Goal: Download file/media

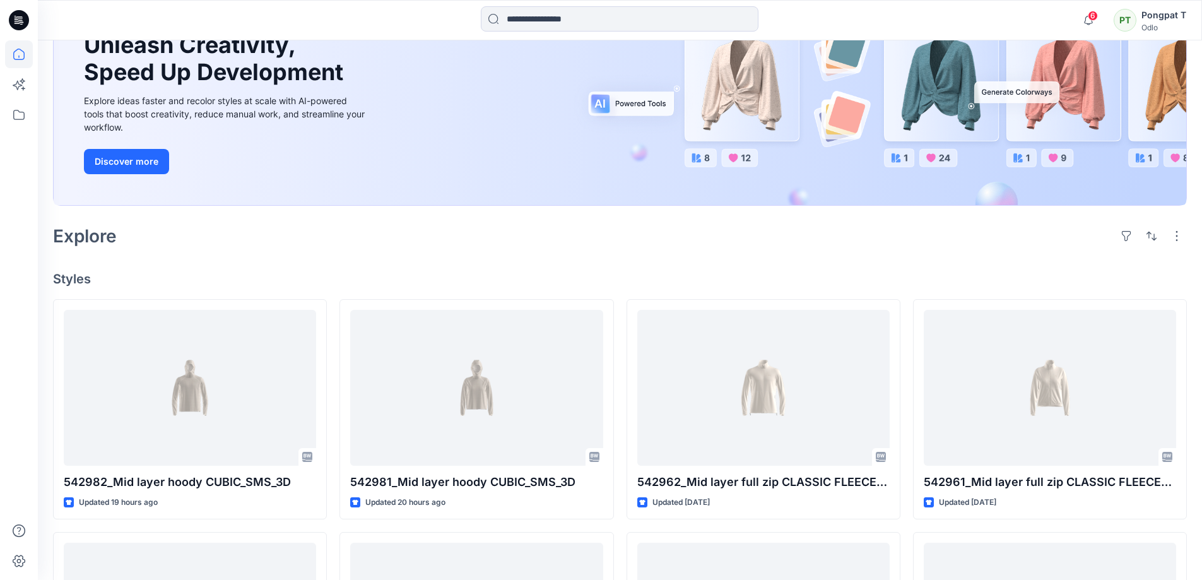
scroll to position [252, 0]
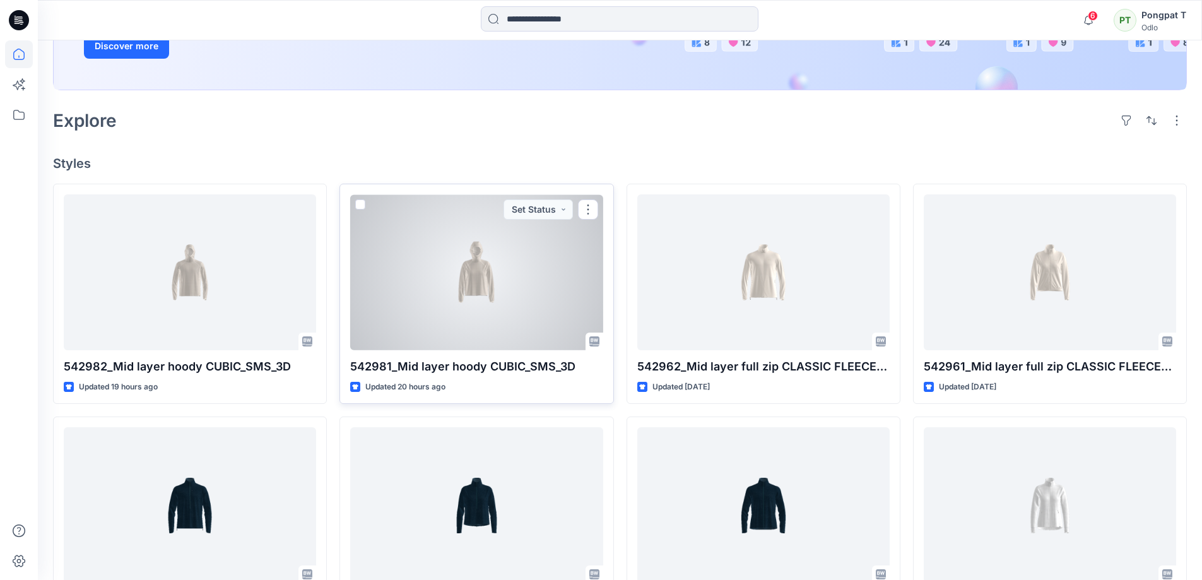
click at [454, 280] on div at bounding box center [476, 272] width 252 height 156
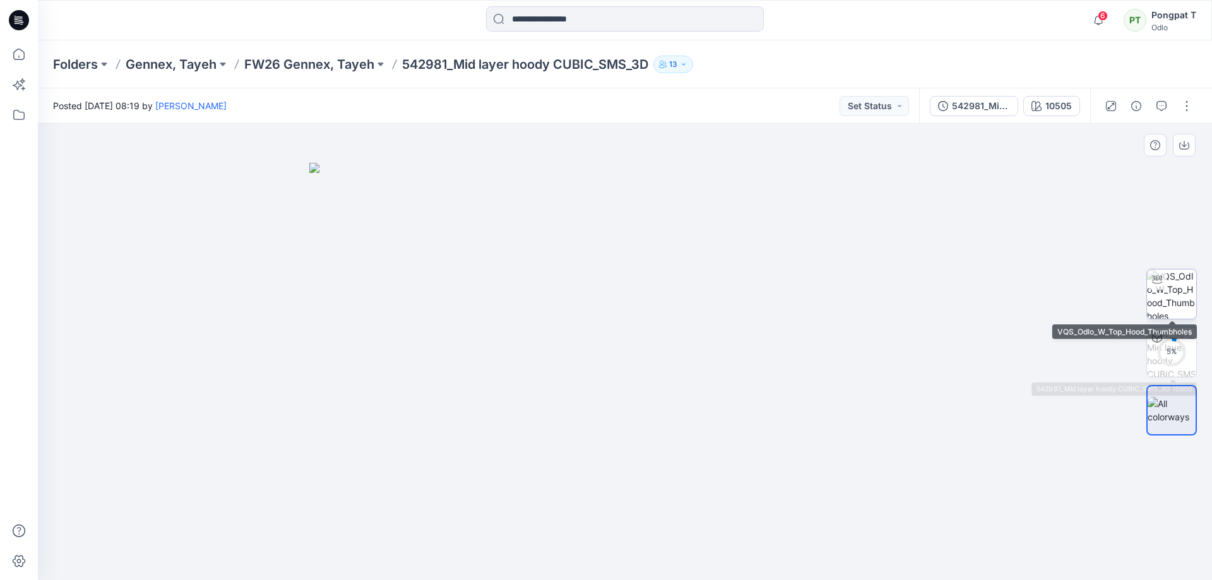
click at [1174, 292] on img at bounding box center [1171, 293] width 49 height 49
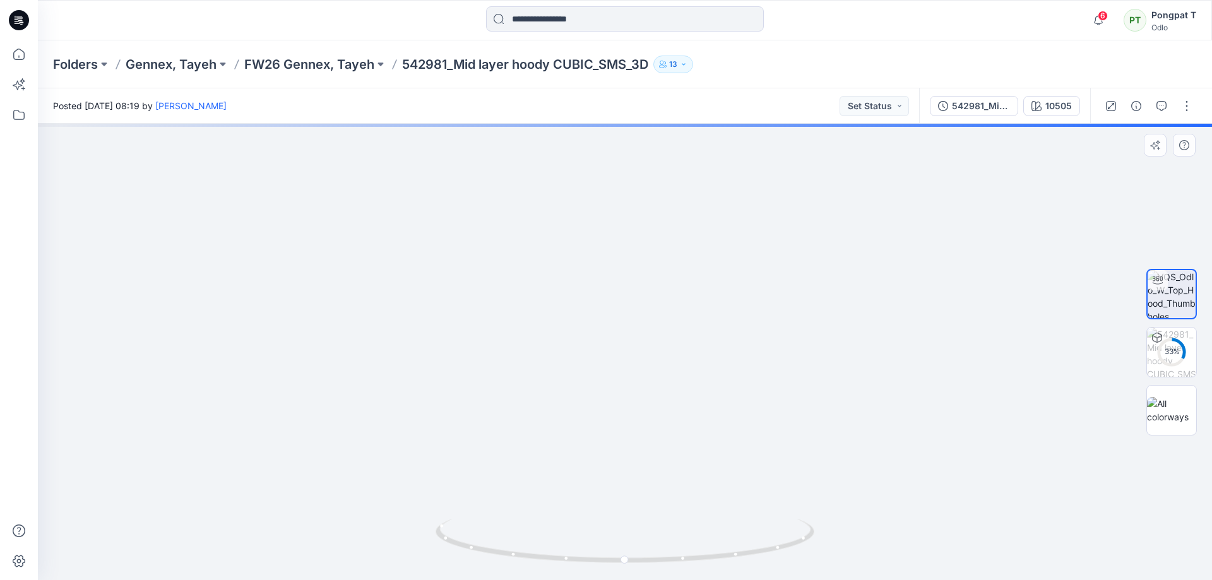
drag, startPoint x: 646, startPoint y: 288, endPoint x: 620, endPoint y: 491, distance: 204.1
click at [620, 491] on img at bounding box center [594, 261] width 1325 height 637
drag, startPoint x: 654, startPoint y: 565, endPoint x: 1023, endPoint y: 525, distance: 371.3
click at [1023, 525] on div at bounding box center [625, 352] width 1174 height 456
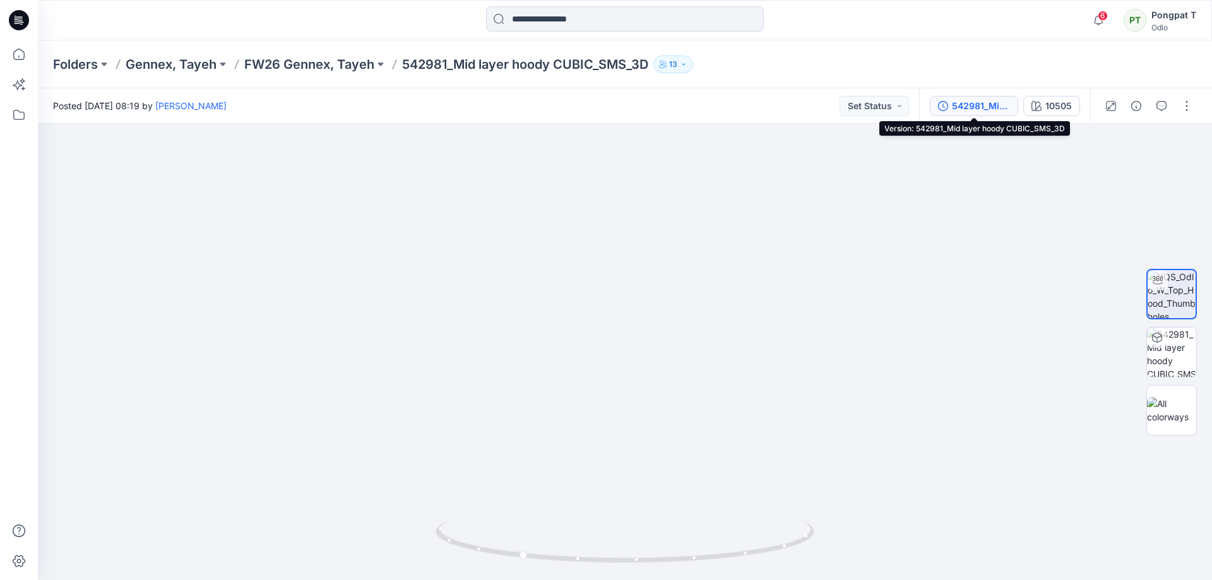
click at [962, 105] on div "542981_Mid layer hoody CUBIC_SMS_3D" at bounding box center [981, 106] width 58 height 14
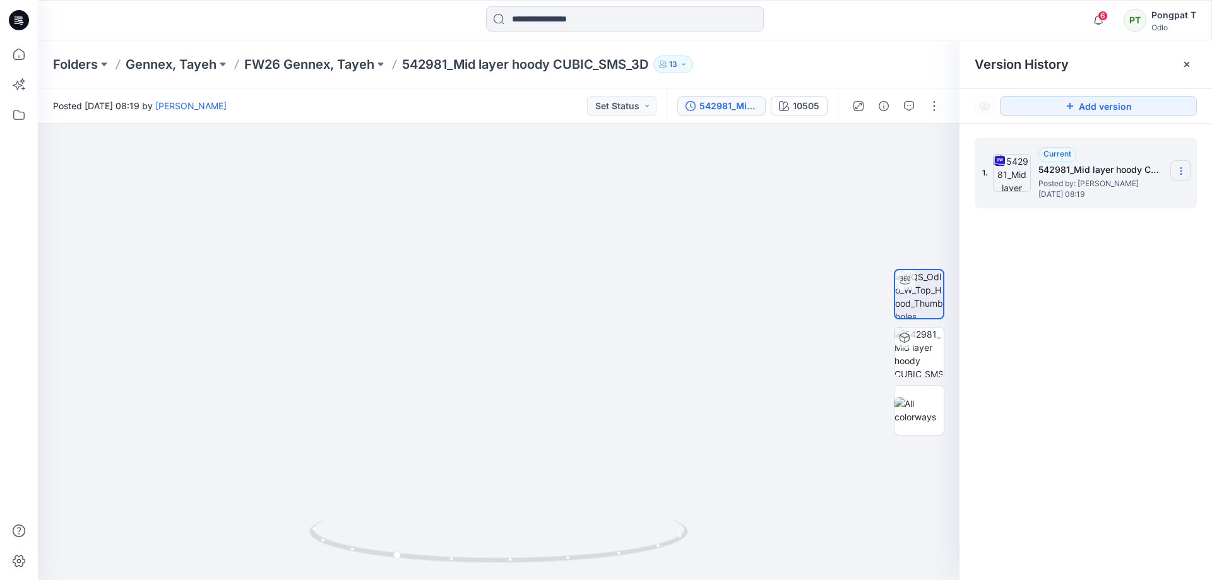
click at [1181, 169] on icon at bounding box center [1181, 171] width 10 height 10
click at [1141, 191] on span "Download Source BW File" at bounding box center [1116, 195] width 105 height 15
click at [493, 391] on img at bounding box center [498, 227] width 1847 height 706
drag, startPoint x: 512, startPoint y: 557, endPoint x: 582, endPoint y: 560, distance: 70.1
click at [582, 560] on icon at bounding box center [500, 542] width 382 height 47
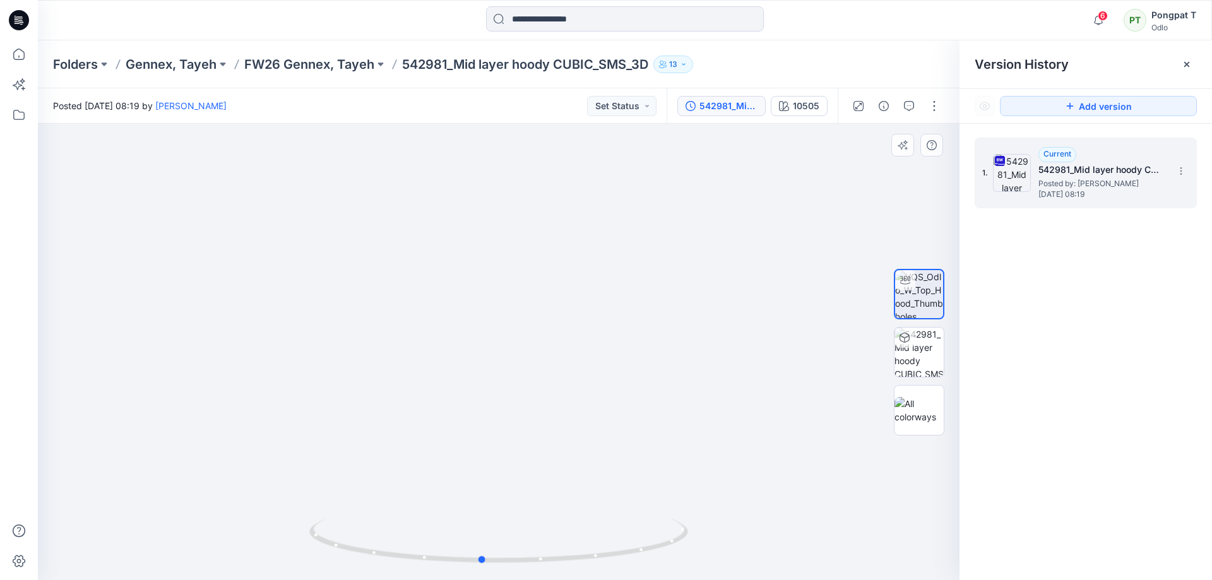
drag, startPoint x: 524, startPoint y: 554, endPoint x: 861, endPoint y: 463, distance: 348.4
click at [861, 463] on div at bounding box center [498, 352] width 921 height 456
click at [805, 108] on div "10505" at bounding box center [806, 106] width 27 height 14
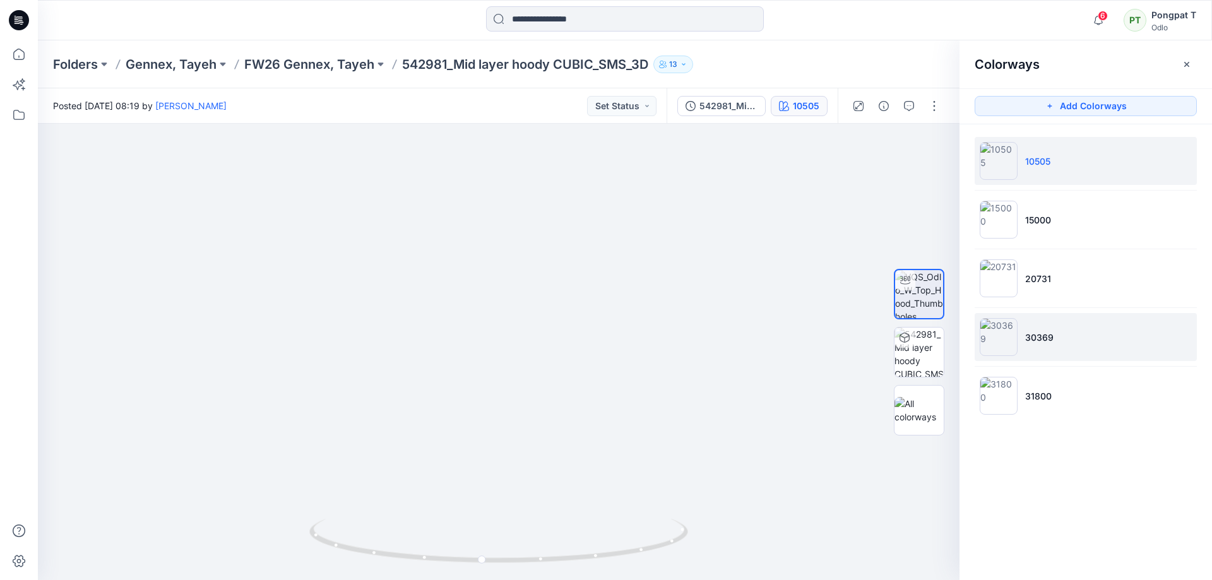
click at [999, 334] on img at bounding box center [998, 337] width 38 height 38
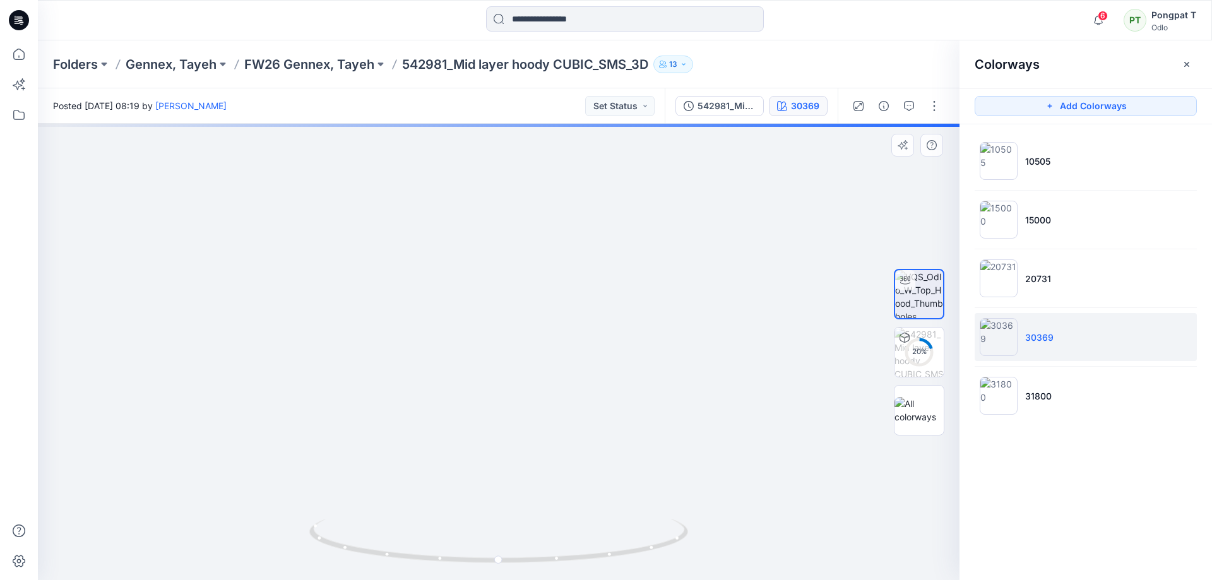
drag, startPoint x: 531, startPoint y: 251, endPoint x: 619, endPoint y: 442, distance: 211.0
click at [619, 442] on img at bounding box center [526, 318] width 978 height 523
drag, startPoint x: 603, startPoint y: 558, endPoint x: 831, endPoint y: 509, distance: 233.1
click at [831, 509] on div at bounding box center [498, 352] width 921 height 456
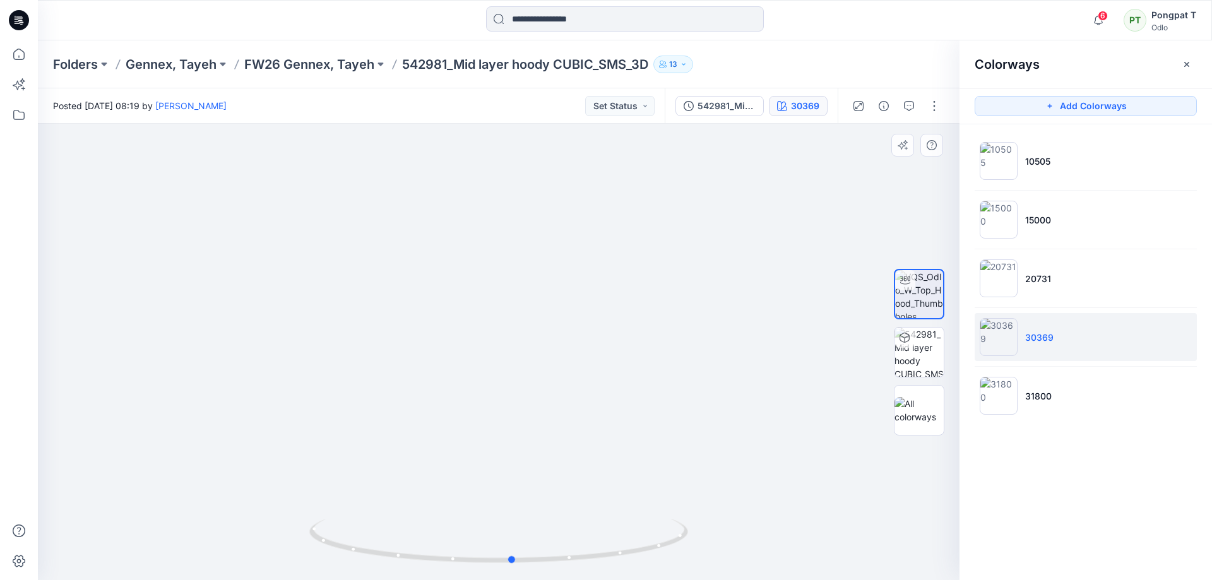
drag, startPoint x: 569, startPoint y: 560, endPoint x: 737, endPoint y: 529, distance: 171.3
click at [737, 529] on div at bounding box center [498, 352] width 921 height 456
drag, startPoint x: 520, startPoint y: 229, endPoint x: 541, endPoint y: 122, distance: 108.8
click at [499, 103] on div "Posted [DATE] 08:19 by [PERSON_NAME] Set Status 542981_Mid layer hoody CUBIC_SM…" at bounding box center [625, 334] width 1174 height 492
drag, startPoint x: 514, startPoint y: 228, endPoint x: 569, endPoint y: 146, distance: 98.7
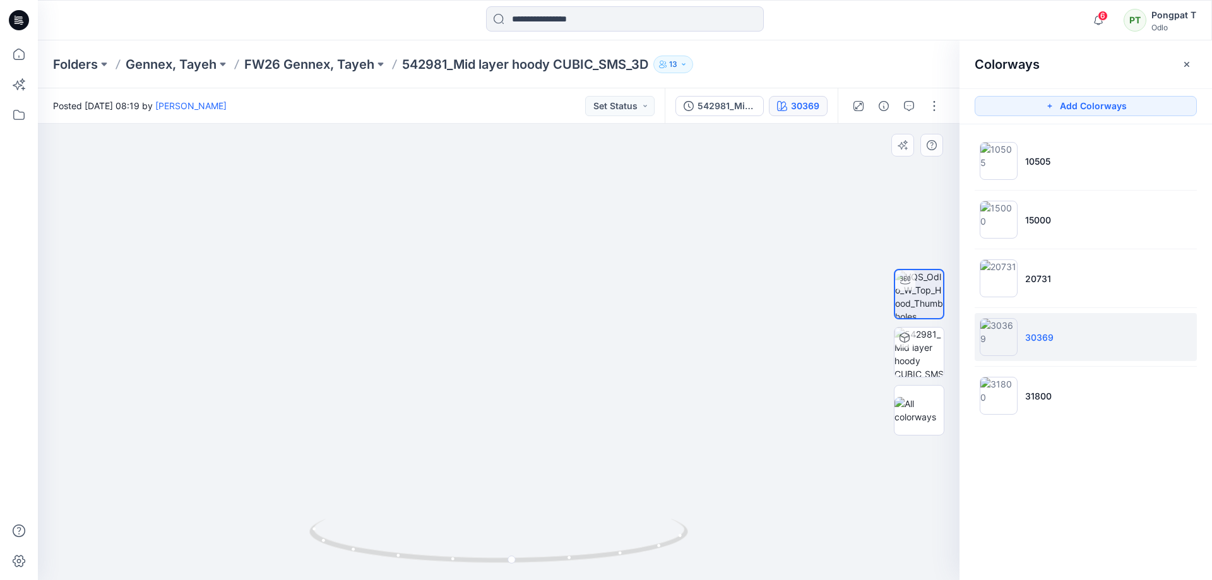
click at [559, 162] on img at bounding box center [545, 107] width 1151 height 943
click at [516, 227] on img at bounding box center [590, 75] width 1151 height 1009
drag, startPoint x: 537, startPoint y: 234, endPoint x: 580, endPoint y: 290, distance: 70.7
click at [585, 484] on img at bounding box center [458, 28] width 1151 height 1104
drag, startPoint x: 582, startPoint y: 365, endPoint x: 572, endPoint y: 418, distance: 54.6
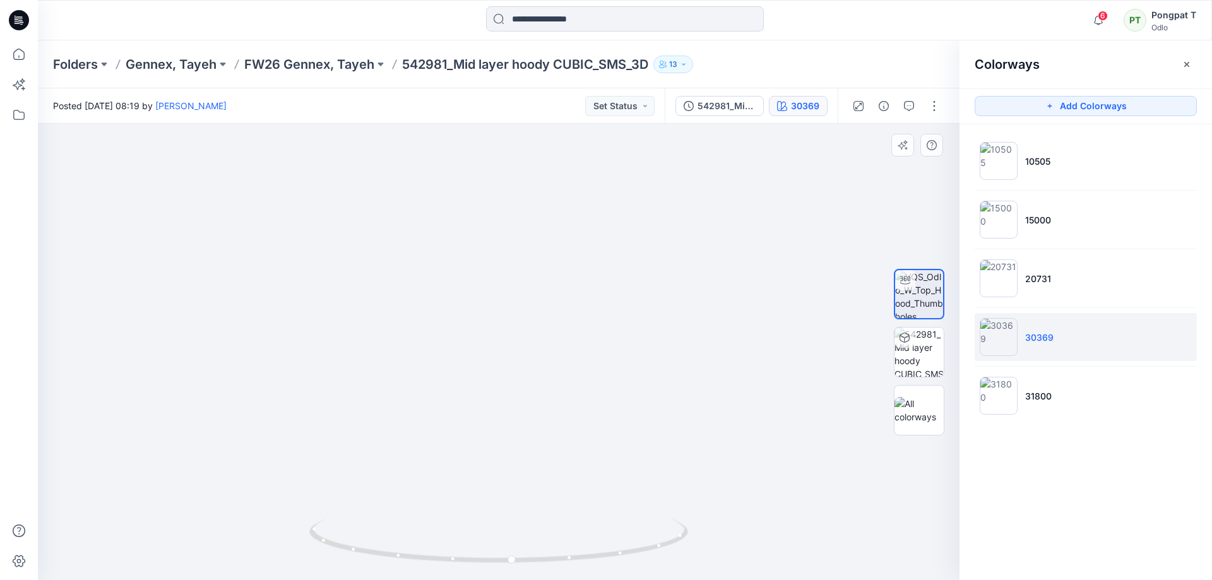
click at [572, 423] on img at bounding box center [506, 153] width 1151 height 854
drag, startPoint x: 569, startPoint y: 386, endPoint x: 569, endPoint y: 397, distance: 10.7
click at [569, 397] on img at bounding box center [497, 230] width 1151 height 699
drag, startPoint x: 529, startPoint y: 319, endPoint x: 526, endPoint y: 458, distance: 139.5
click at [524, 468] on img at bounding box center [496, 278] width 1151 height 603
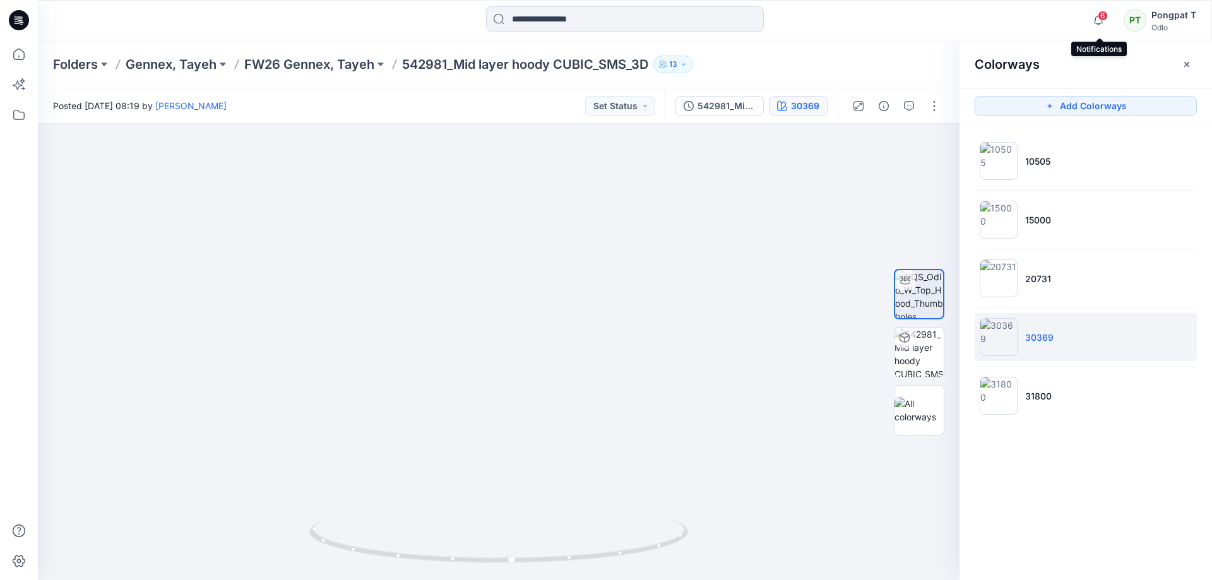
click at [1099, 16] on span "6" at bounding box center [1102, 16] width 10 height 10
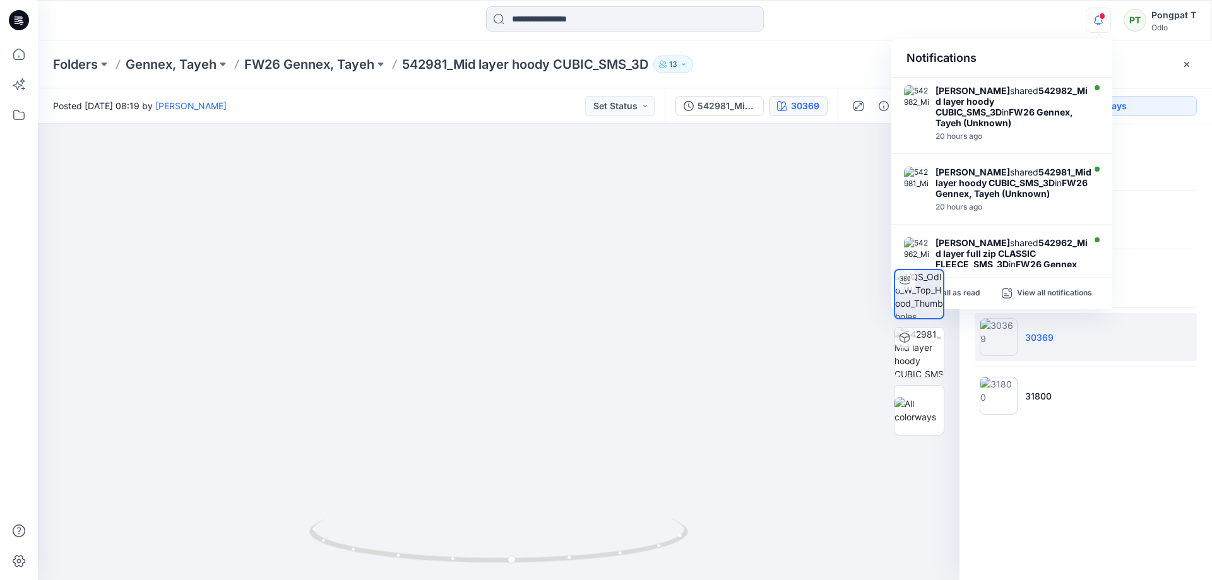
click at [701, 292] on img at bounding box center [491, 352] width 1151 height 456
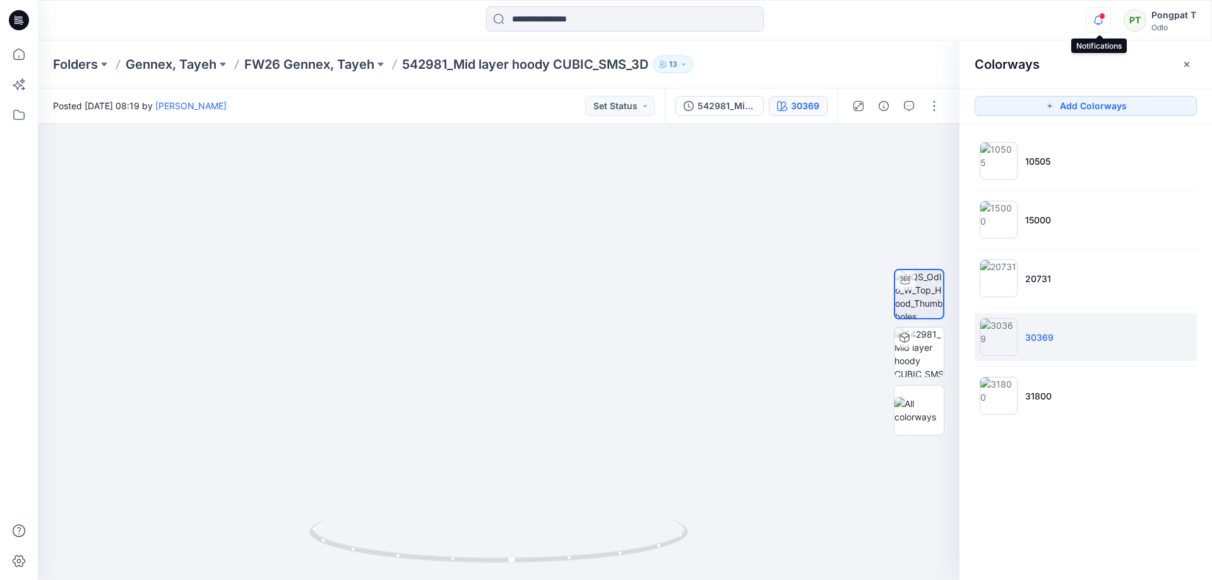
click at [1102, 20] on icon "button" at bounding box center [1098, 20] width 9 height 8
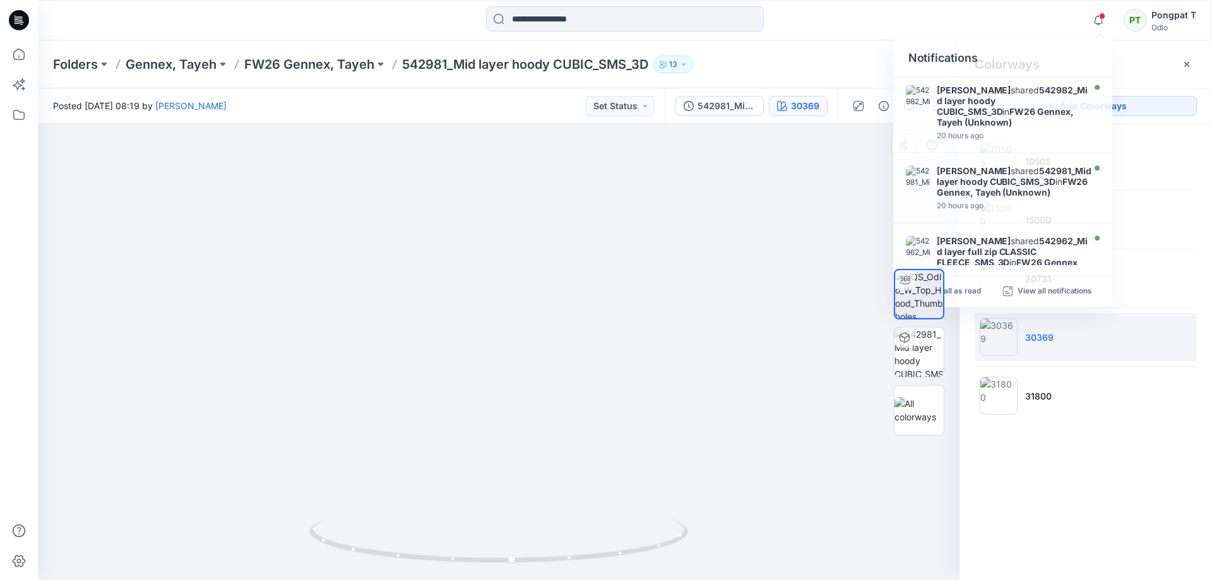
click at [743, 295] on img at bounding box center [491, 352] width 1151 height 456
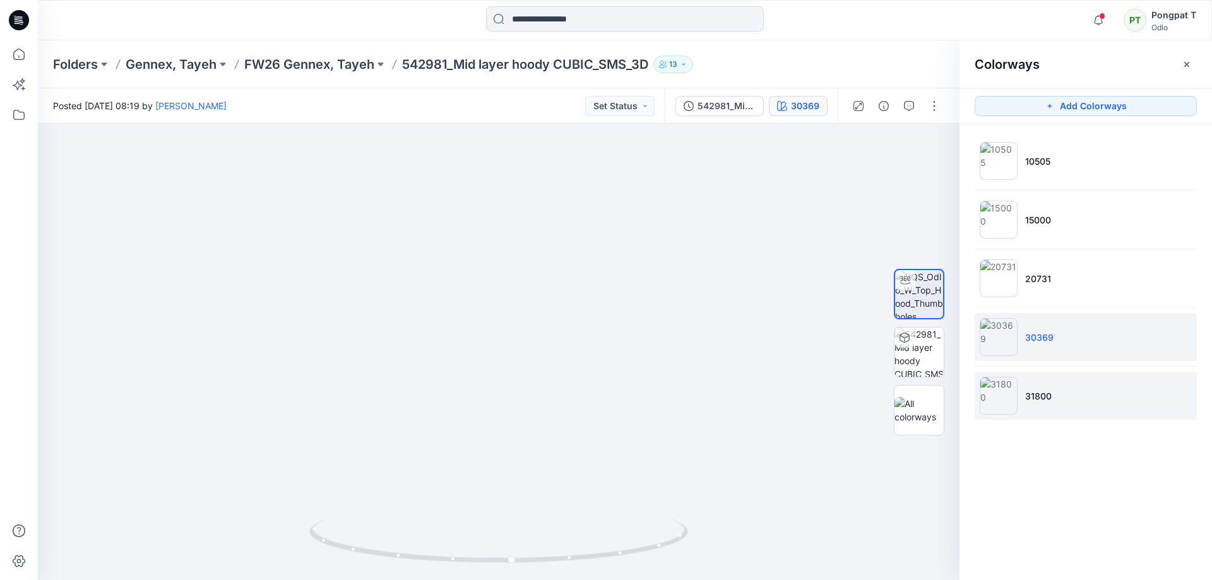
click at [1001, 399] on img at bounding box center [998, 396] width 38 height 38
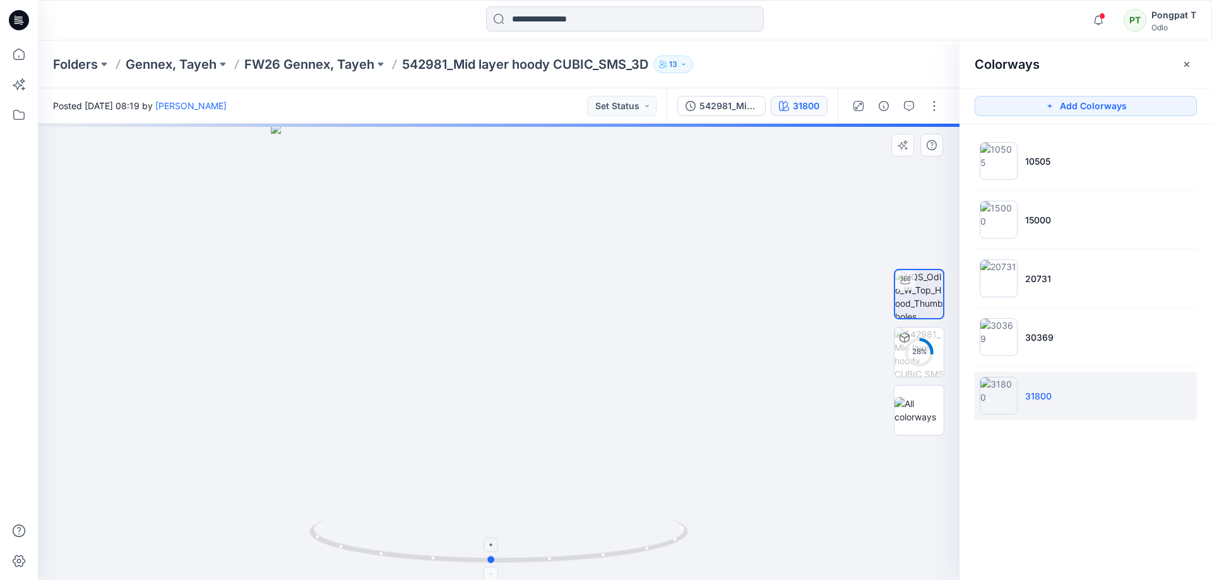
drag, startPoint x: 647, startPoint y: 553, endPoint x: 640, endPoint y: 549, distance: 7.9
click at [640, 549] on icon at bounding box center [500, 542] width 382 height 47
drag, startPoint x: 630, startPoint y: 459, endPoint x: 632, endPoint y: 348, distance: 111.1
click at [627, 547] on div at bounding box center [498, 352] width 921 height 456
drag, startPoint x: 649, startPoint y: 324, endPoint x: 666, endPoint y: 418, distance: 95.6
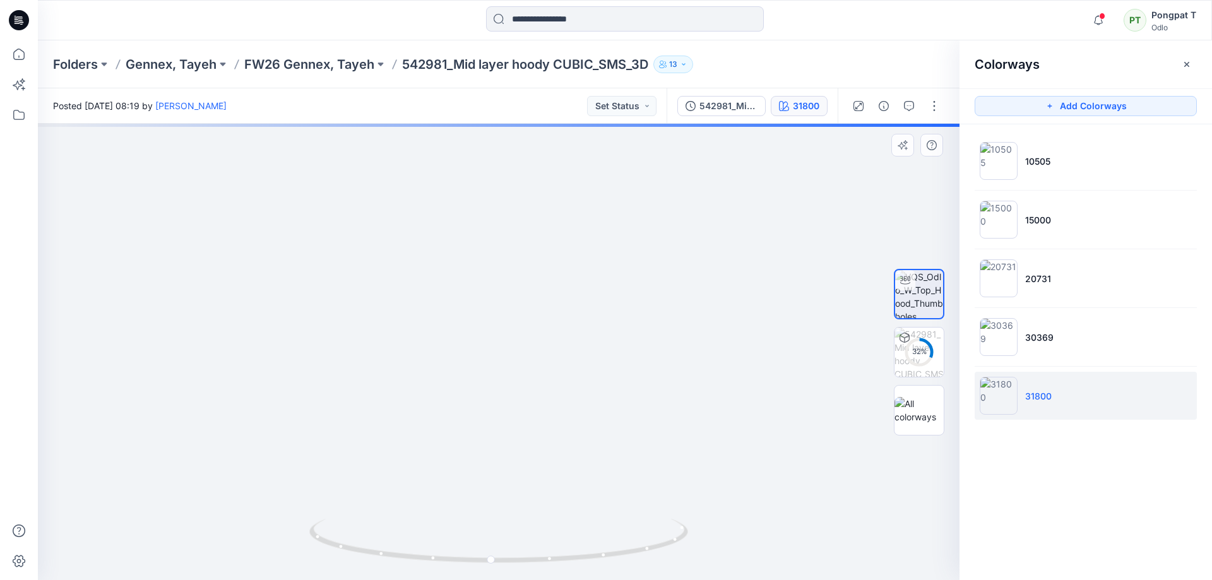
click at [665, 418] on img at bounding box center [472, 189] width 1672 height 781
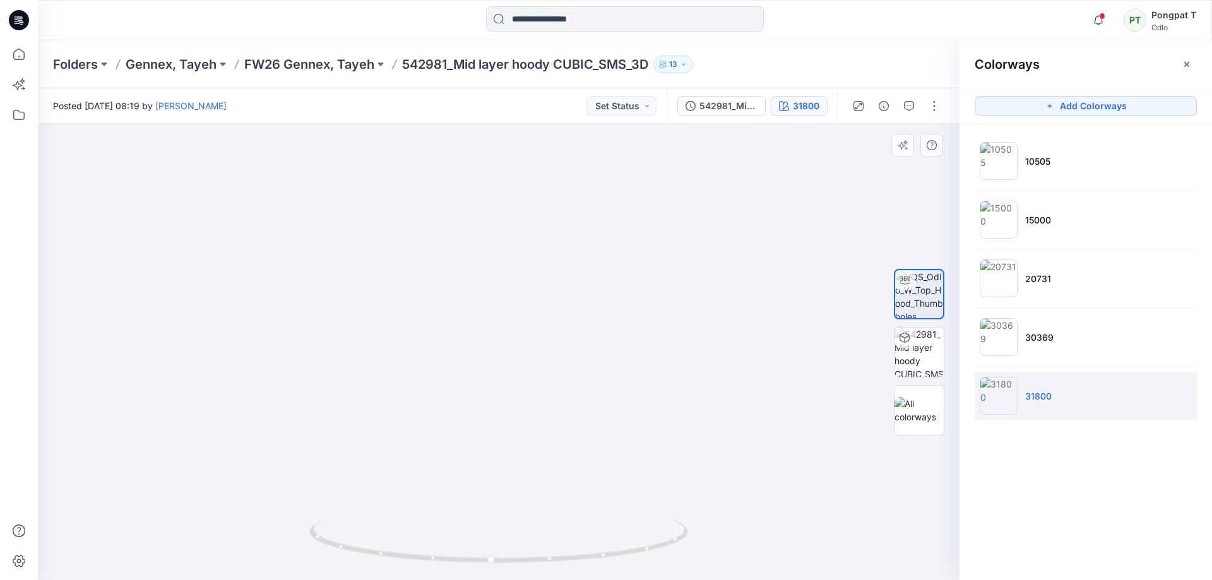
click at [715, 223] on img at bounding box center [503, 268] width 1672 height 624
click at [342, 66] on p "FW26 Gennex, Tayeh" at bounding box center [309, 65] width 130 height 18
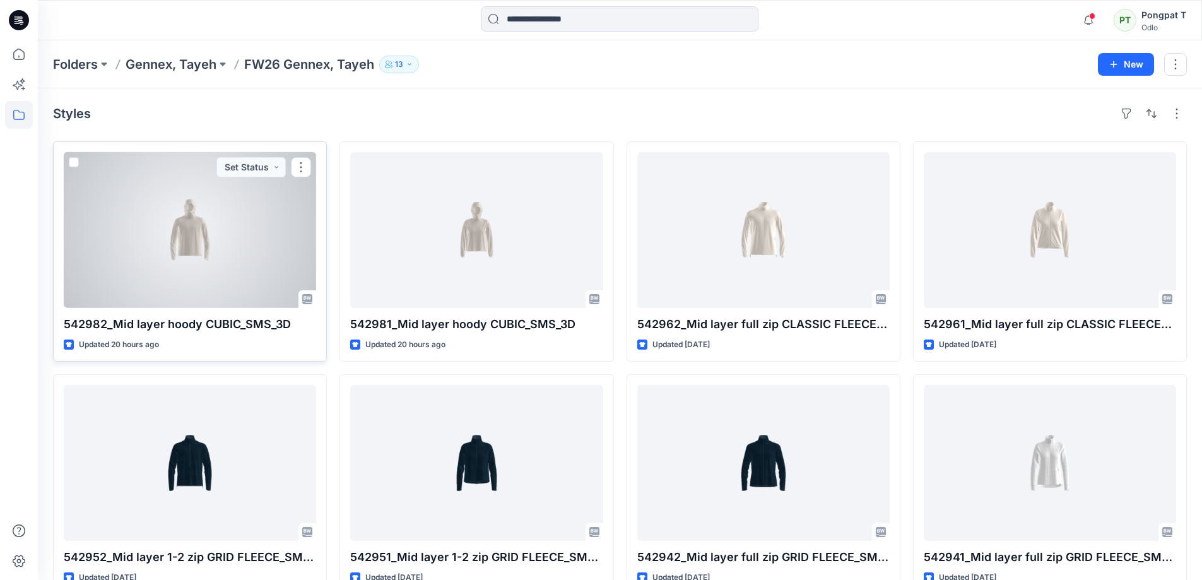
click at [192, 239] on div at bounding box center [190, 230] width 252 height 156
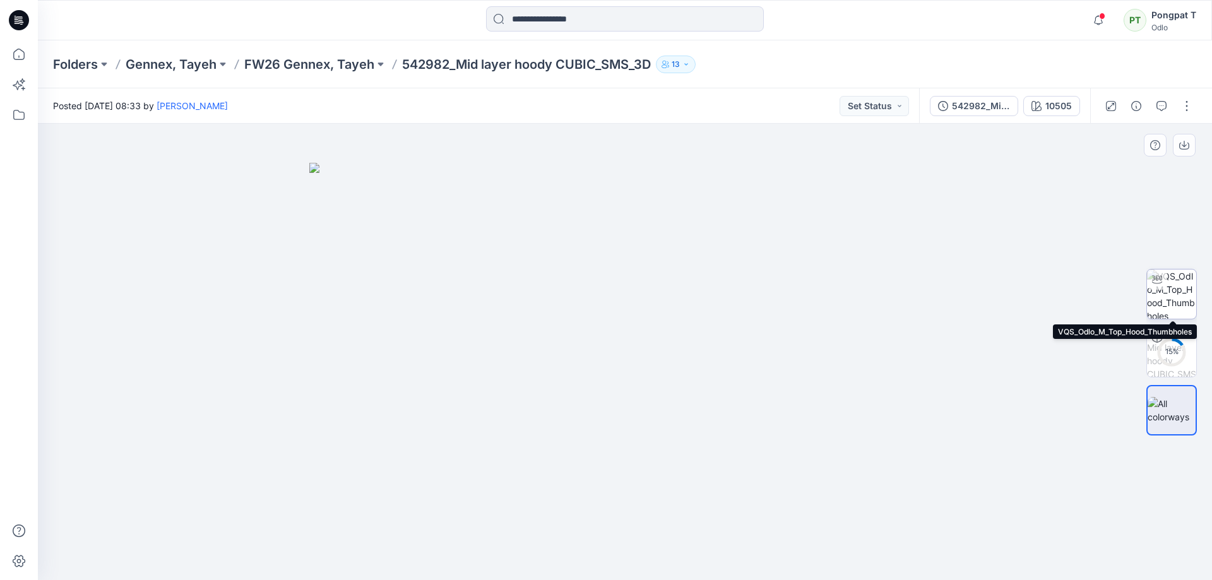
click at [1172, 293] on img at bounding box center [1171, 293] width 49 height 49
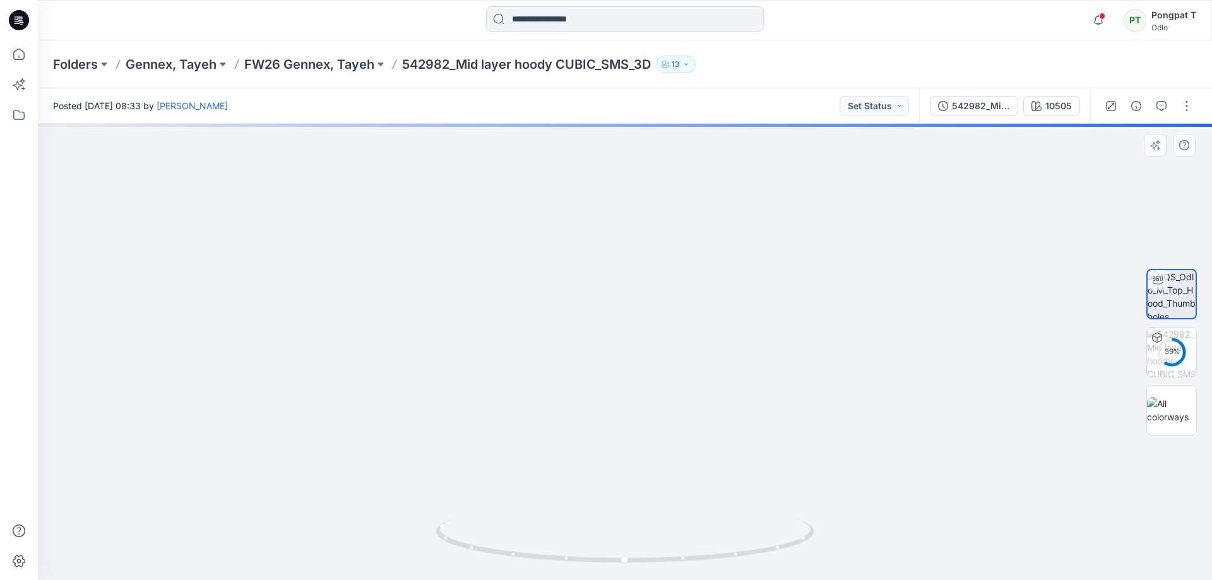
drag, startPoint x: 703, startPoint y: 242, endPoint x: 657, endPoint y: 517, distance: 279.6
click at [657, 517] on div at bounding box center [625, 352] width 1174 height 456
drag, startPoint x: 673, startPoint y: 312, endPoint x: 664, endPoint y: 404, distance: 92.6
click at [664, 404] on img at bounding box center [572, 314] width 1325 height 531
drag, startPoint x: 779, startPoint y: 547, endPoint x: 466, endPoint y: 538, distance: 312.5
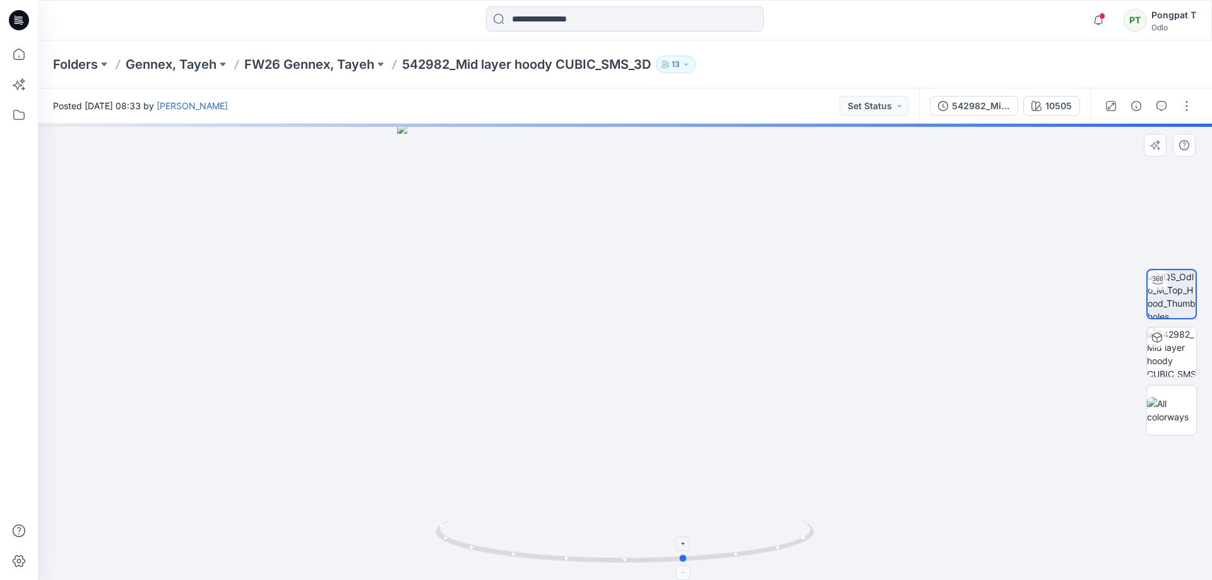
click at [466, 538] on icon at bounding box center [626, 542] width 382 height 47
drag, startPoint x: 707, startPoint y: 367, endPoint x: 697, endPoint y: 373, distance: 11.0
click at [697, 373] on img at bounding box center [615, 309] width 1499 height 541
drag, startPoint x: 774, startPoint y: 552, endPoint x: 766, endPoint y: 559, distance: 10.4
click at [766, 559] on icon at bounding box center [626, 542] width 382 height 47
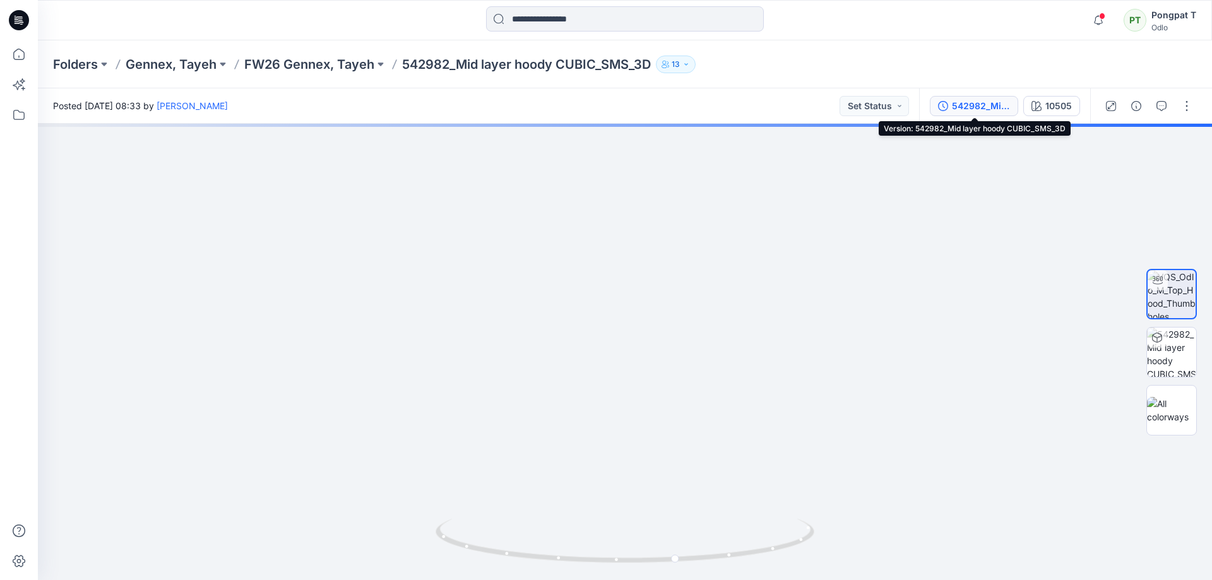
click at [984, 107] on div "542982_Mid layer hoody CUBIC_SMS_3D" at bounding box center [981, 106] width 58 height 14
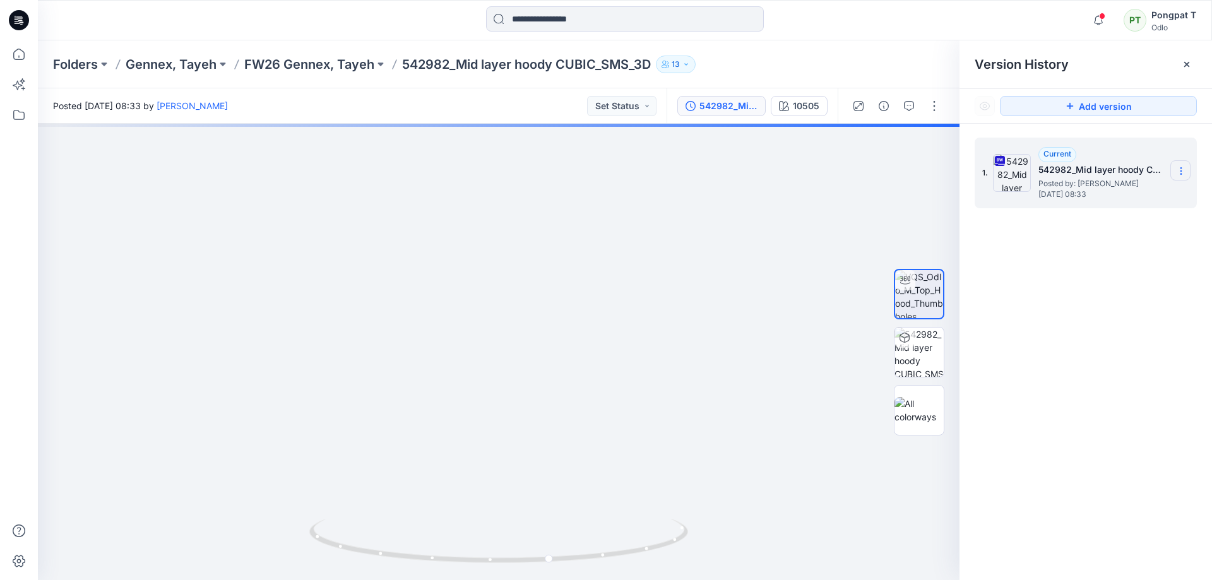
click at [1183, 172] on icon at bounding box center [1181, 171] width 10 height 10
click at [1132, 193] on span "Download Source BW File" at bounding box center [1116, 195] width 105 height 15
